Goal: Register for event/course

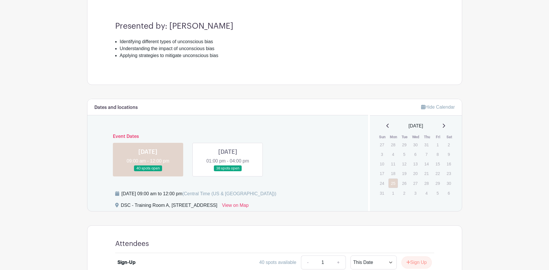
scroll to position [252, 0]
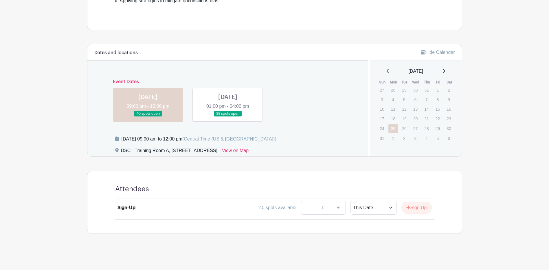
click at [228, 117] on link at bounding box center [228, 117] width 0 height 0
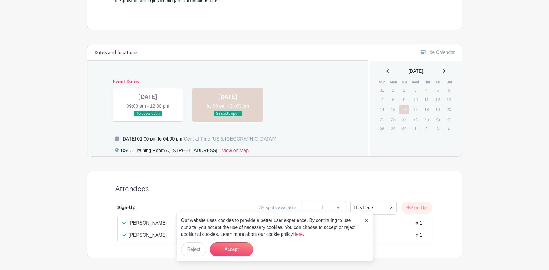
click at [365, 220] on img at bounding box center [366, 220] width 3 height 3
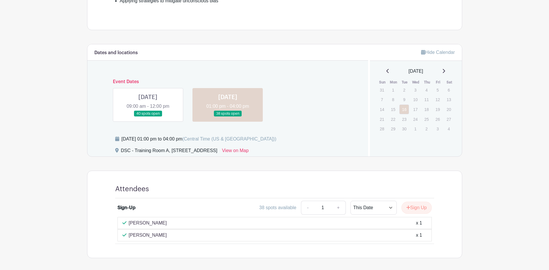
click at [148, 117] on link at bounding box center [148, 117] width 0 height 0
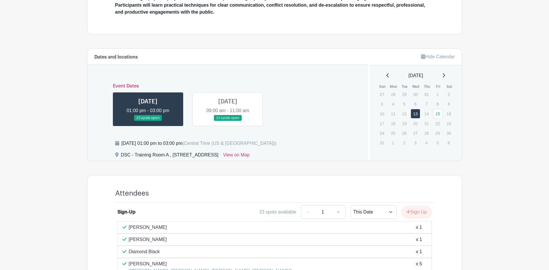
scroll to position [197, 0]
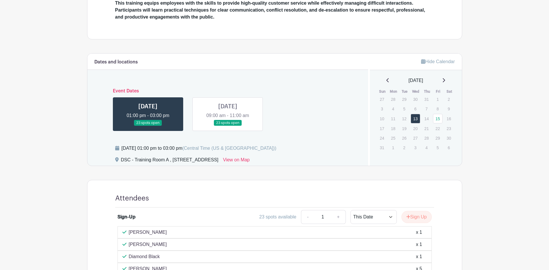
click at [228, 126] on link at bounding box center [228, 126] width 0 height 0
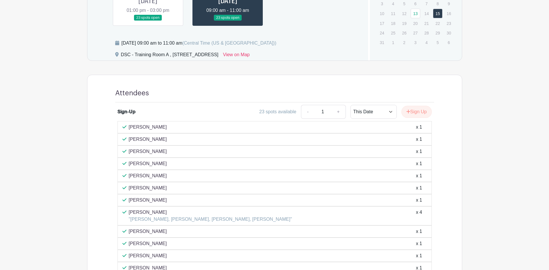
scroll to position [209, 0]
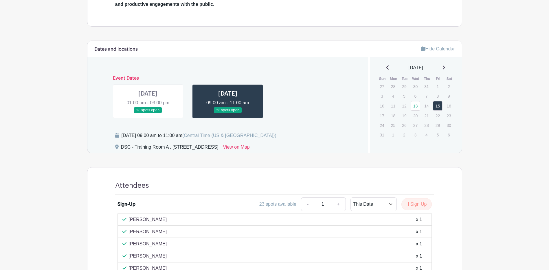
click at [148, 113] on link at bounding box center [148, 113] width 0 height 0
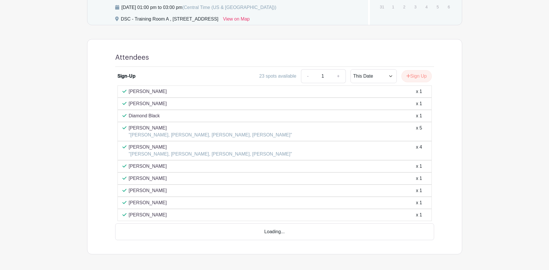
scroll to position [341, 0]
